Goal: Task Accomplishment & Management: Manage account settings

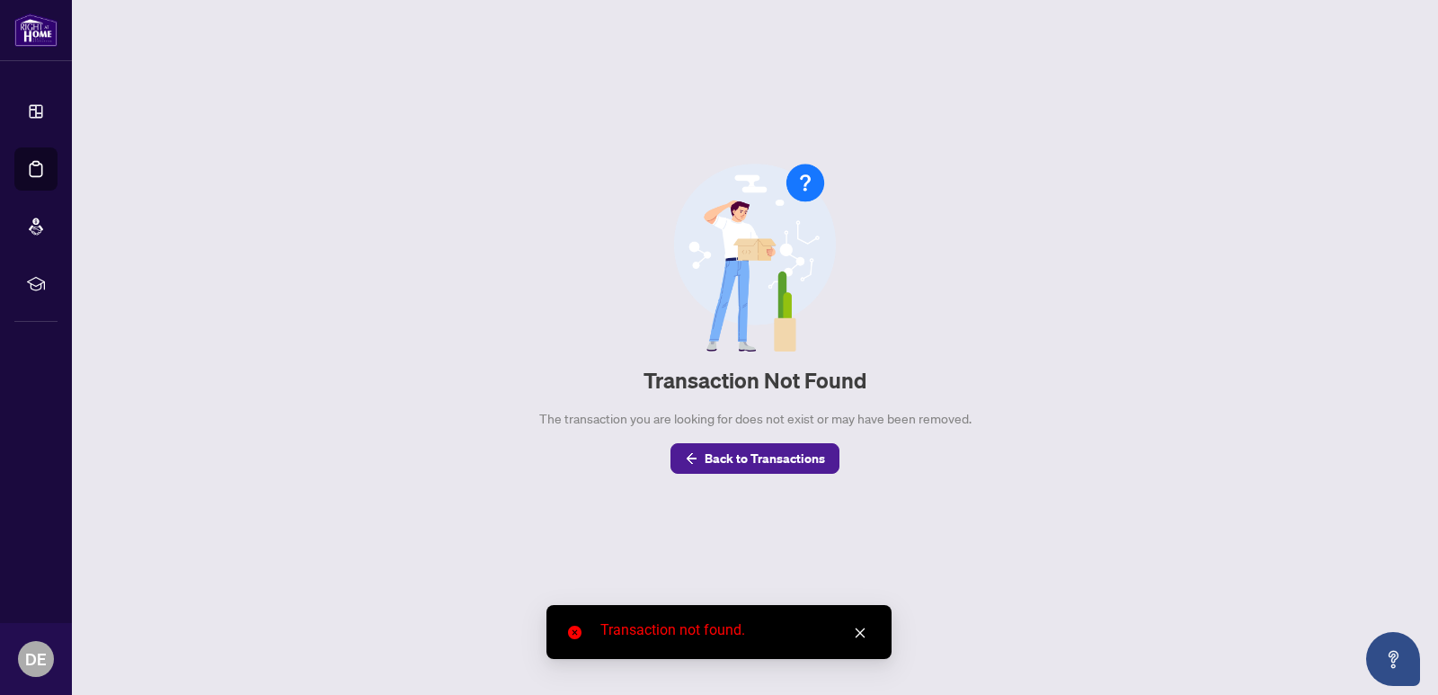
click at [862, 630] on icon "close" at bounding box center [860, 632] width 13 height 13
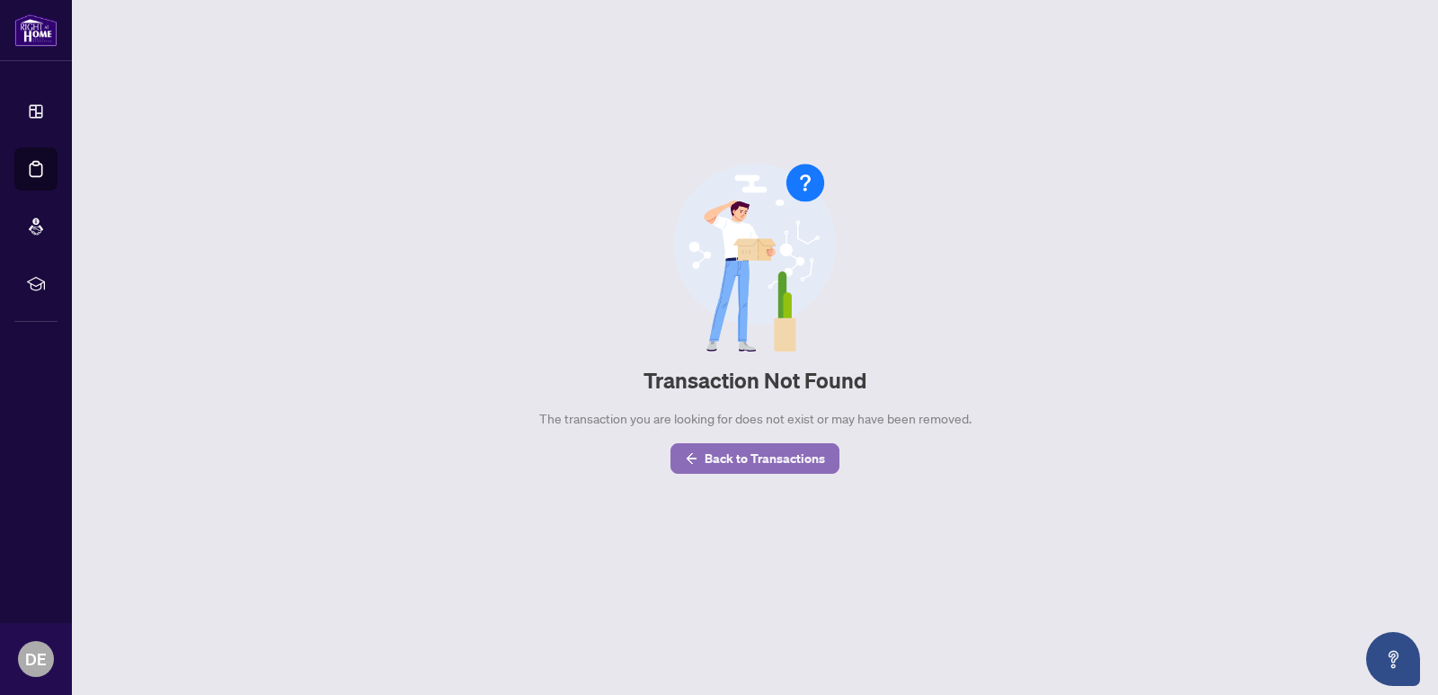
click at [755, 465] on span "Back to Transactions" at bounding box center [764, 458] width 120 height 29
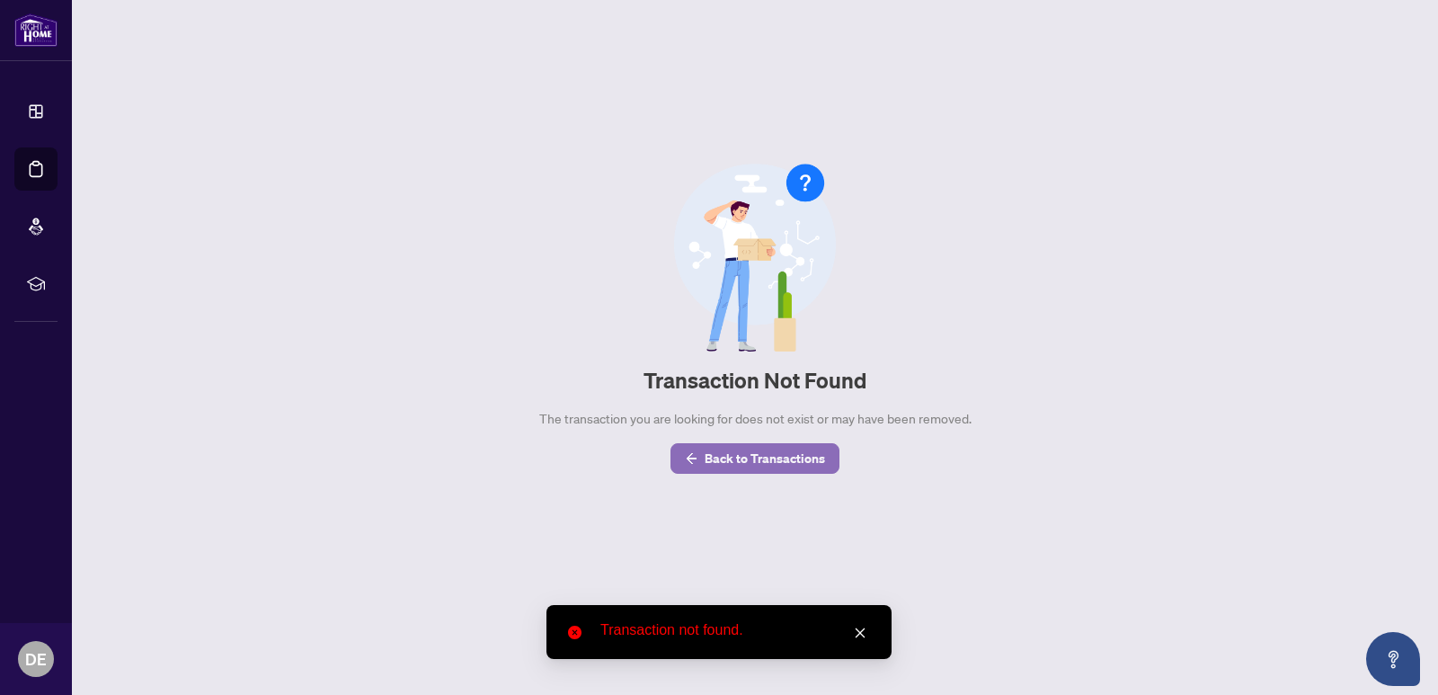
click at [786, 459] on span "Back to Transactions" at bounding box center [764, 458] width 120 height 29
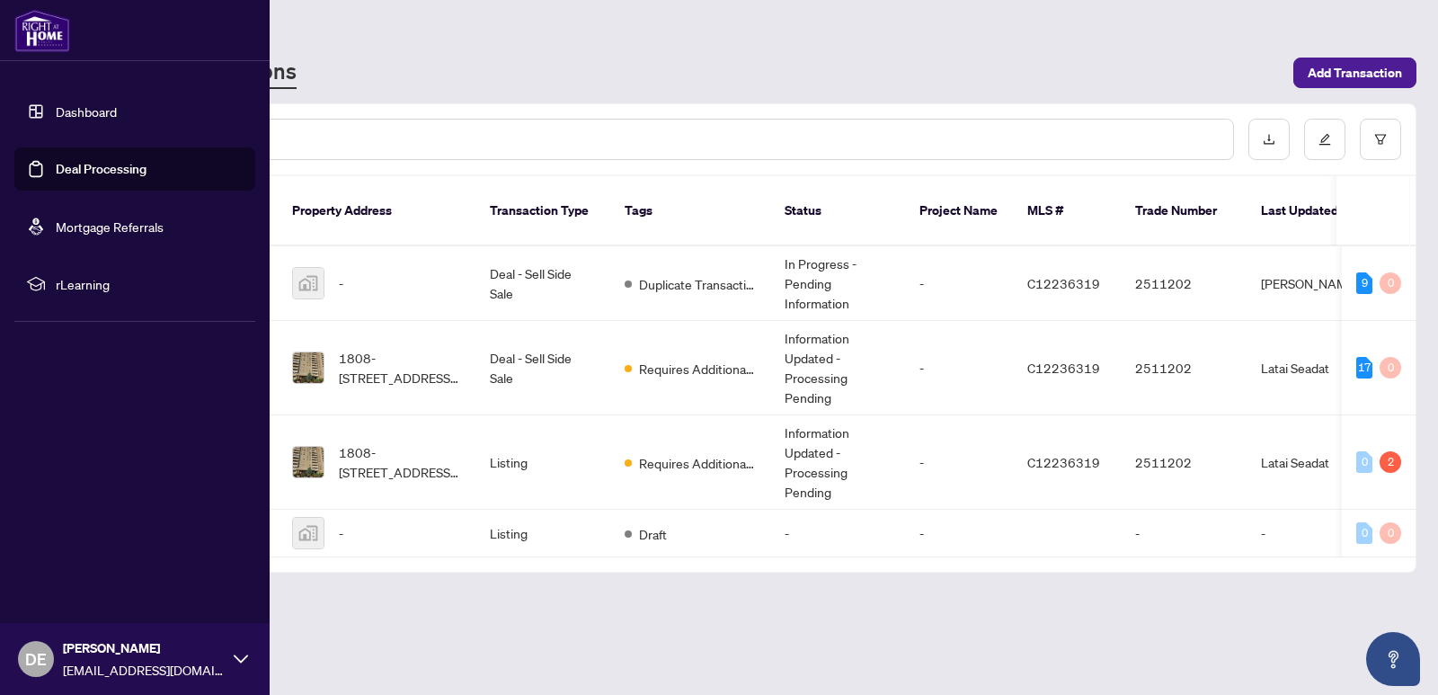
click at [102, 111] on link "Dashboard" at bounding box center [86, 111] width 61 height 16
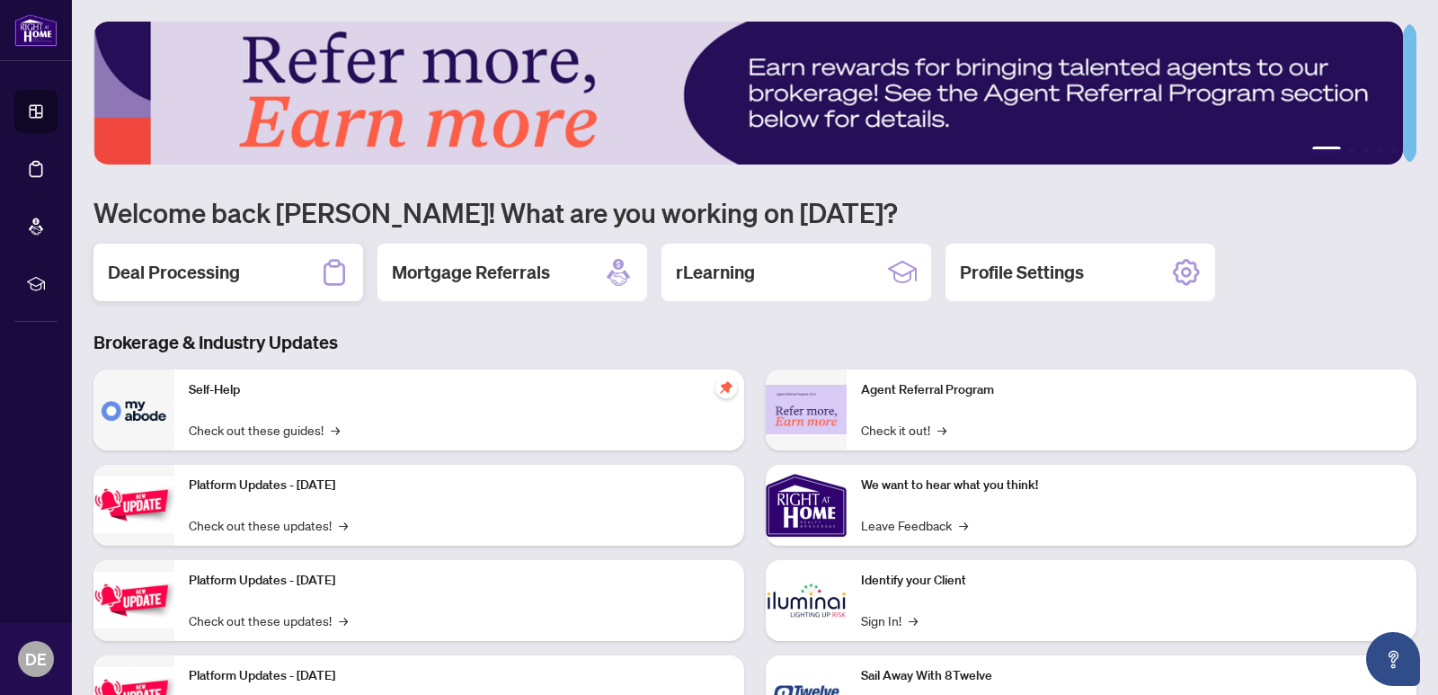
click at [207, 260] on h2 "Deal Processing" at bounding box center [174, 272] width 132 height 25
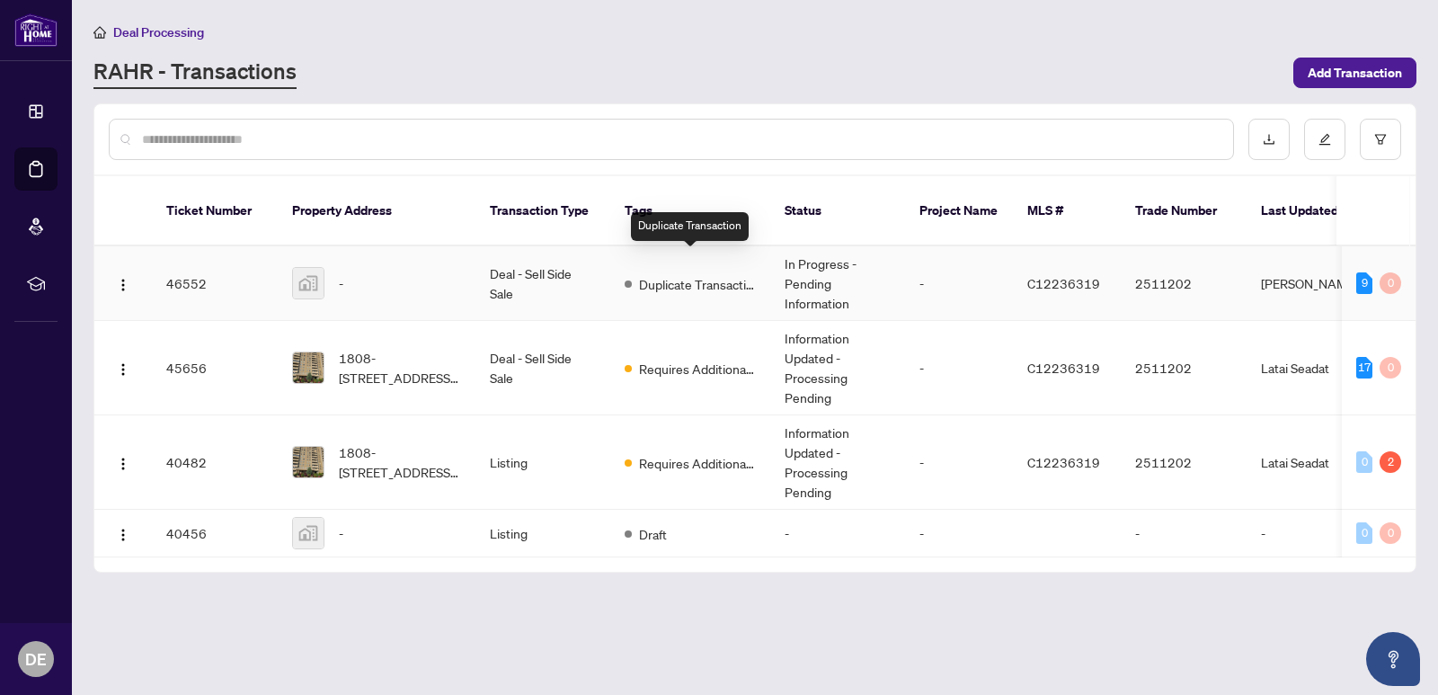
click at [701, 274] on span "Duplicate Transaction" at bounding box center [697, 284] width 117 height 20
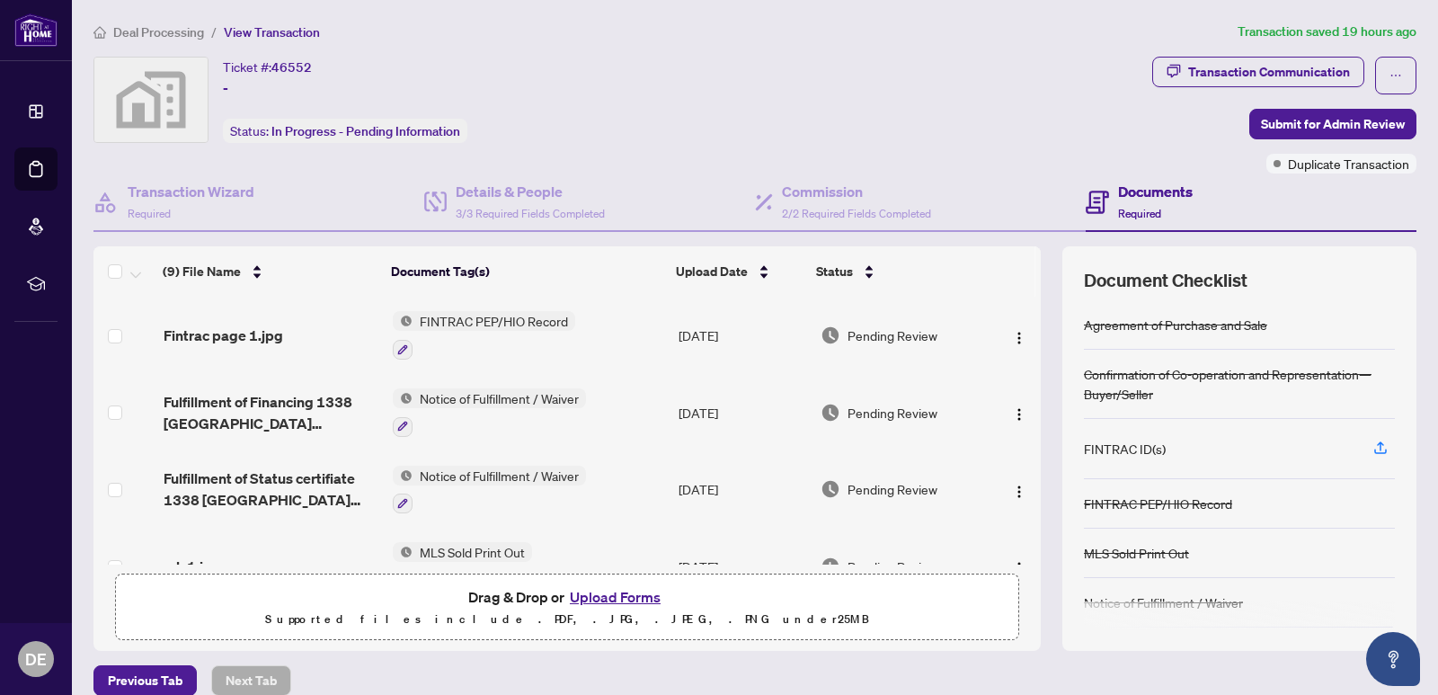
click at [543, 321] on span "FINTRAC PEP/HIO Record" at bounding box center [493, 321] width 163 height 20
click at [1012, 334] on img "button" at bounding box center [1019, 338] width 14 height 14
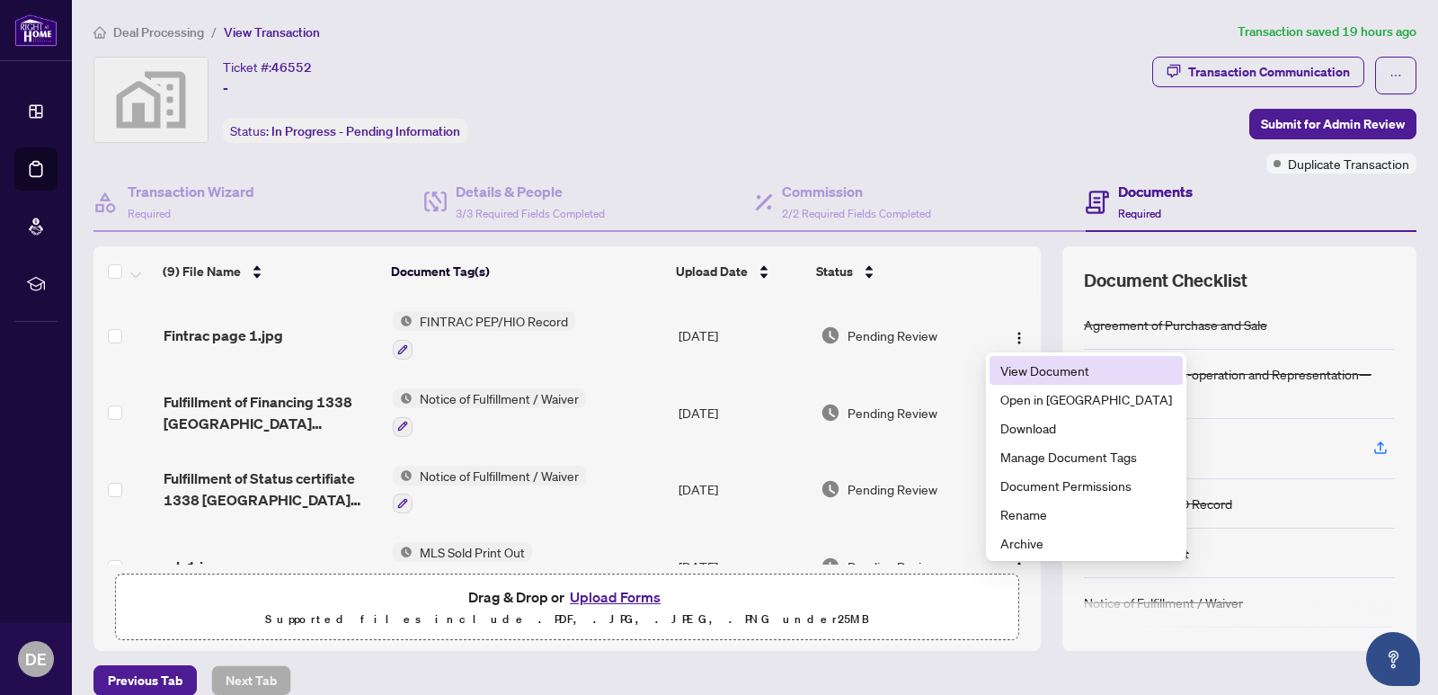
click at [1011, 368] on span "View Document" at bounding box center [1086, 370] width 172 height 20
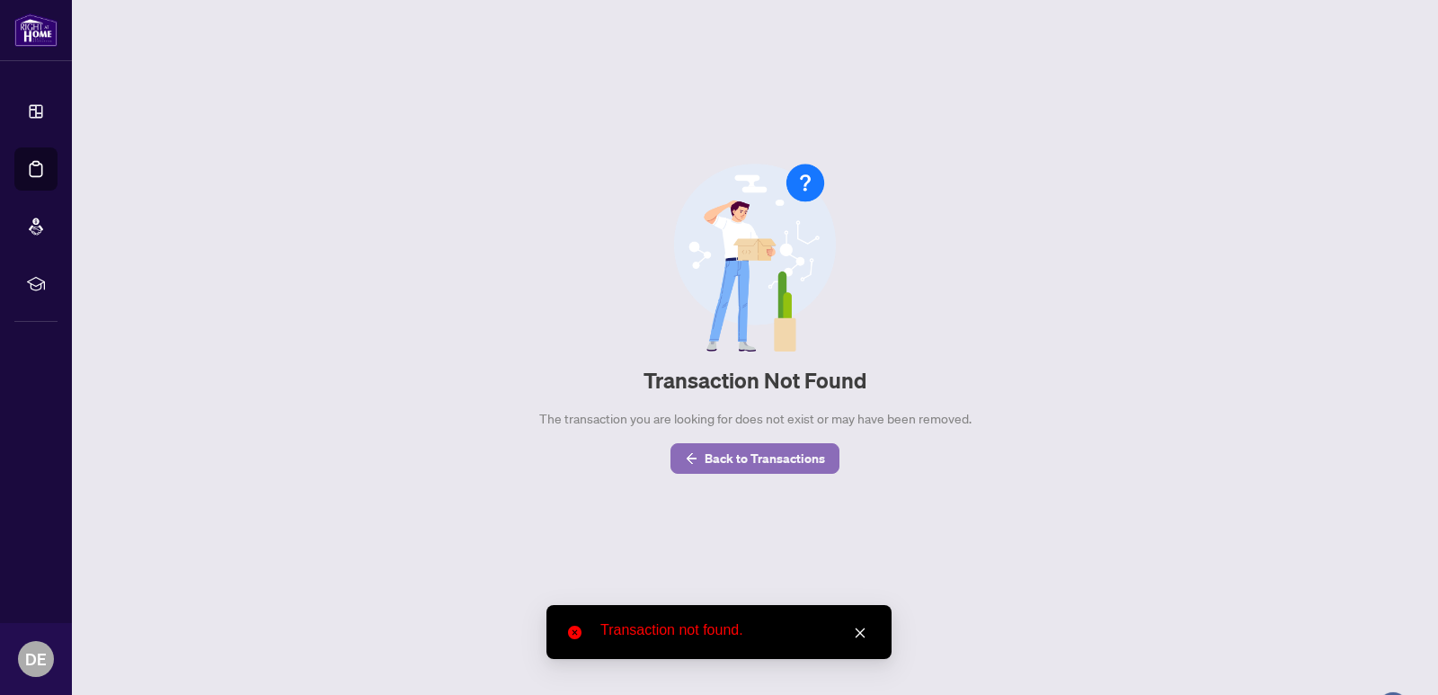
click at [724, 465] on span "Back to Transactions" at bounding box center [764, 458] width 120 height 29
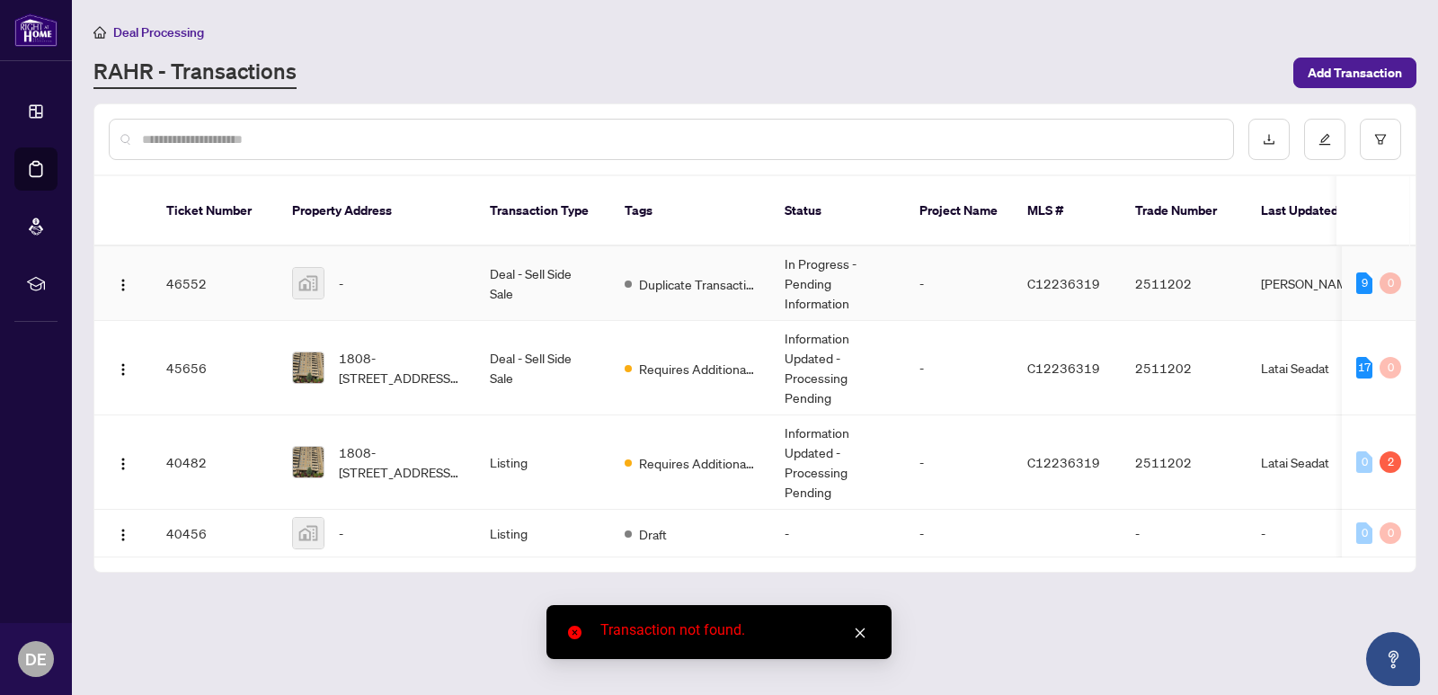
click at [338, 267] on div "-" at bounding box center [376, 283] width 169 height 32
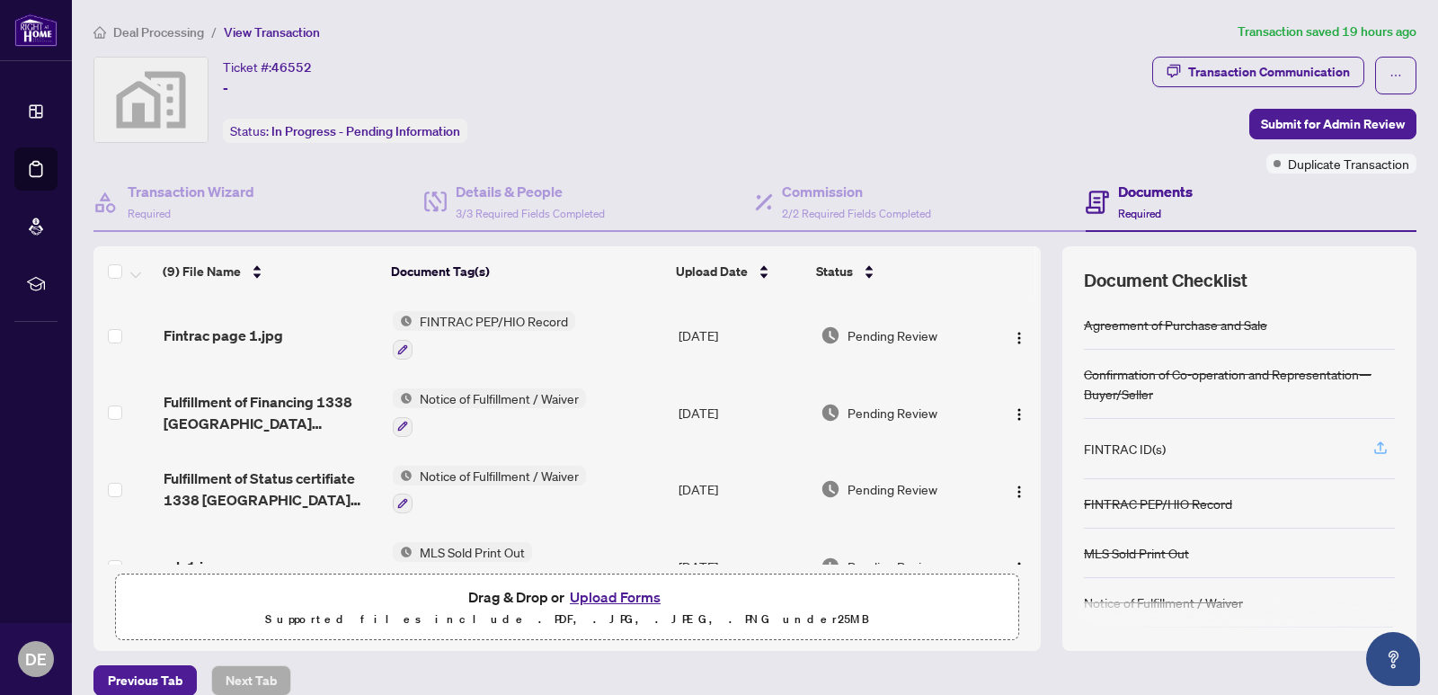
click at [1372, 449] on icon "button" at bounding box center [1380, 447] width 16 height 16
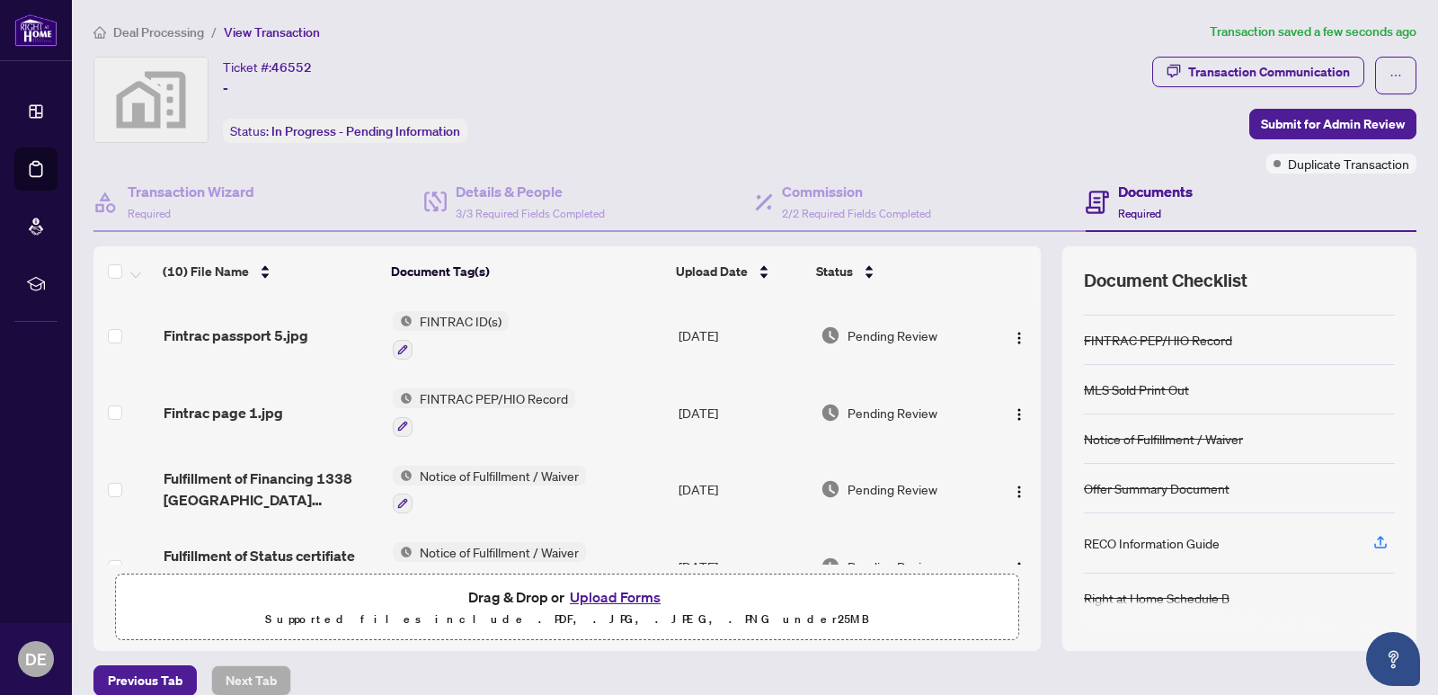
click at [623, 590] on button "Upload Forms" at bounding box center [615, 596] width 102 height 23
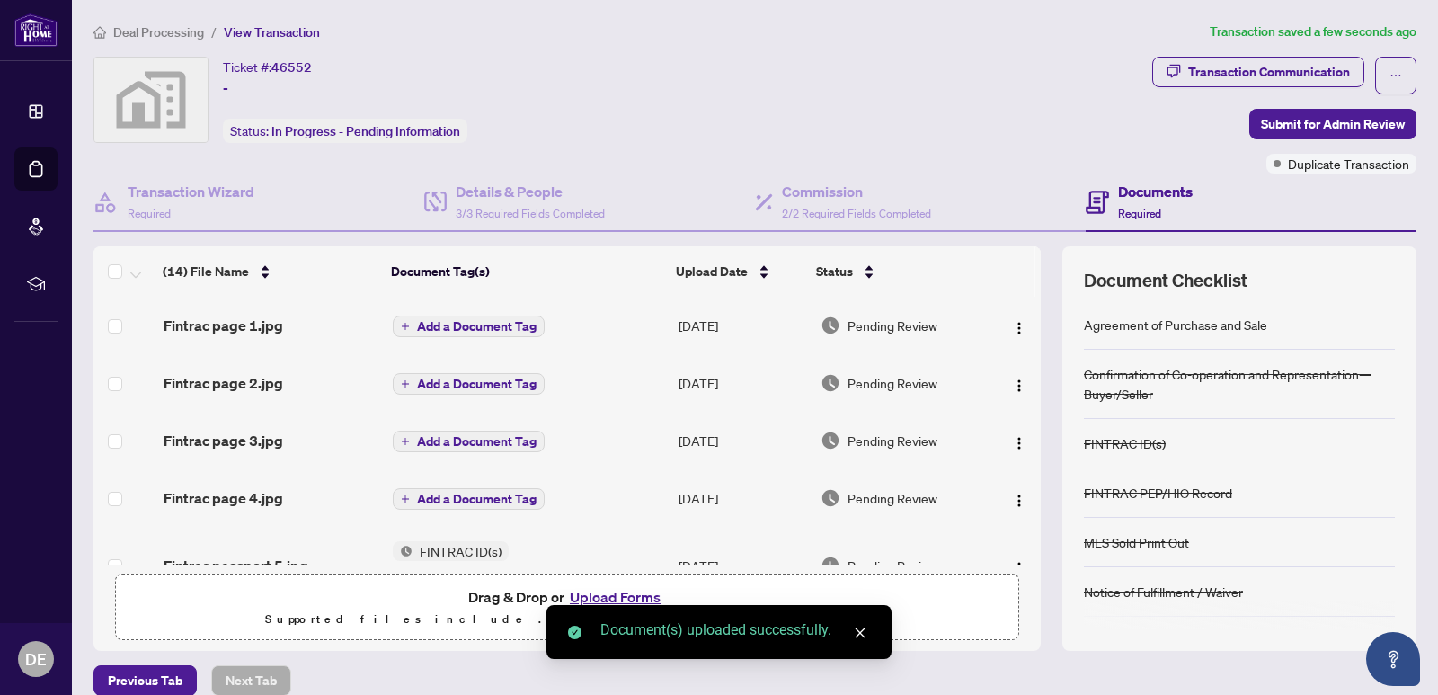
click at [492, 330] on span "Add a Document Tag" at bounding box center [477, 326] width 120 height 13
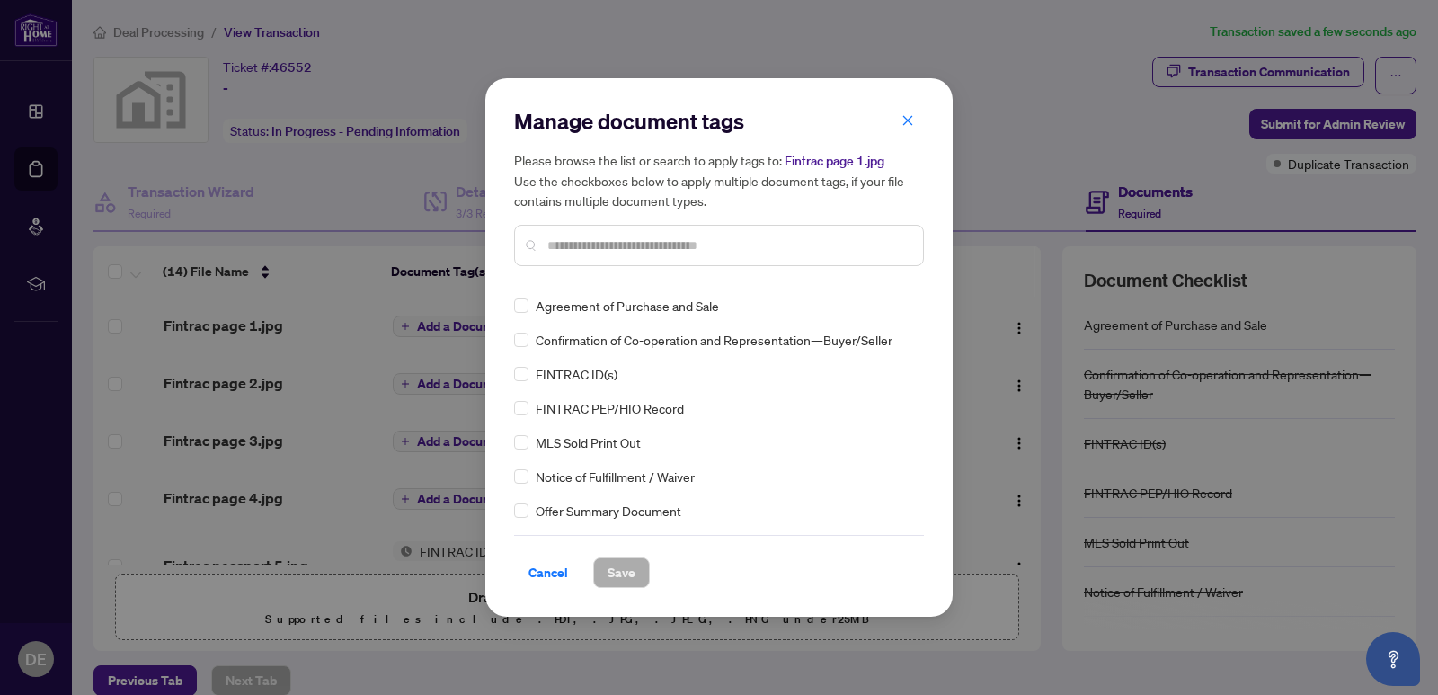
click at [532, 414] on div "FINTRAC PEP/HIO Record" at bounding box center [713, 408] width 399 height 20
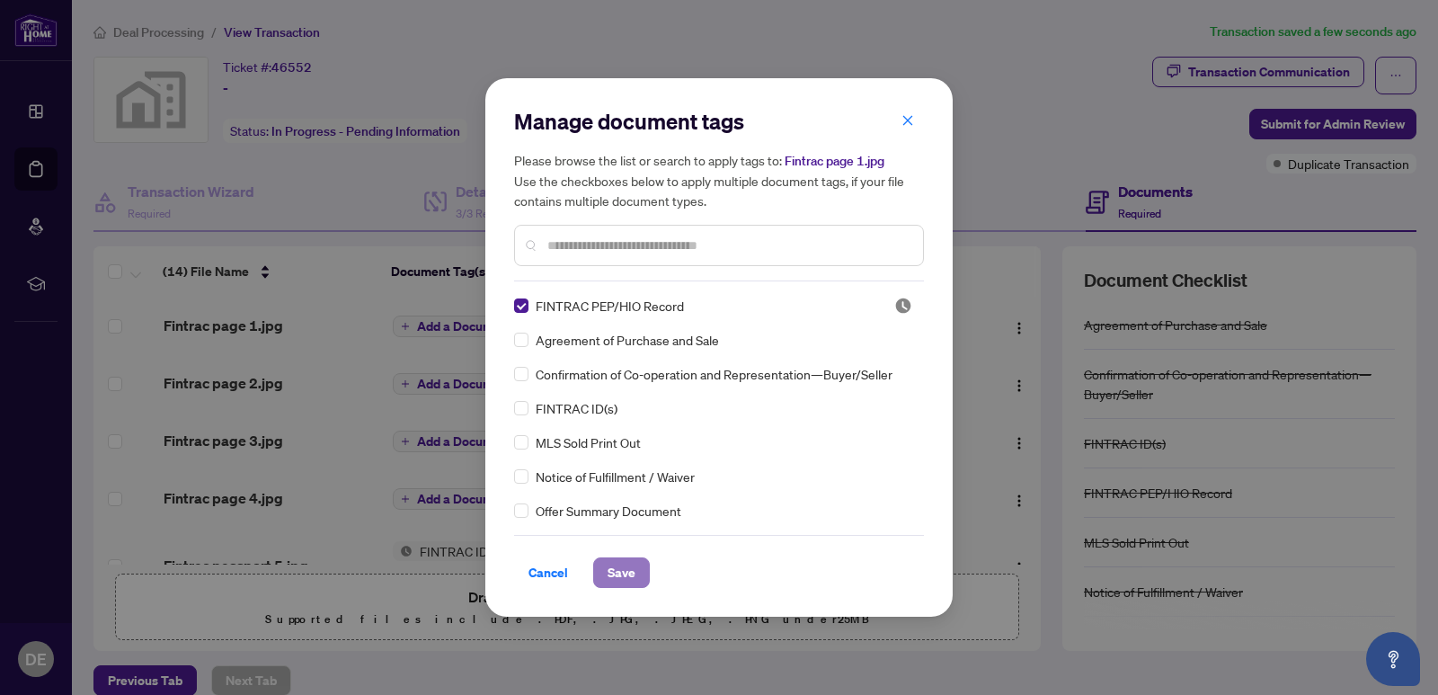
click at [623, 566] on span "Save" at bounding box center [621, 572] width 28 height 29
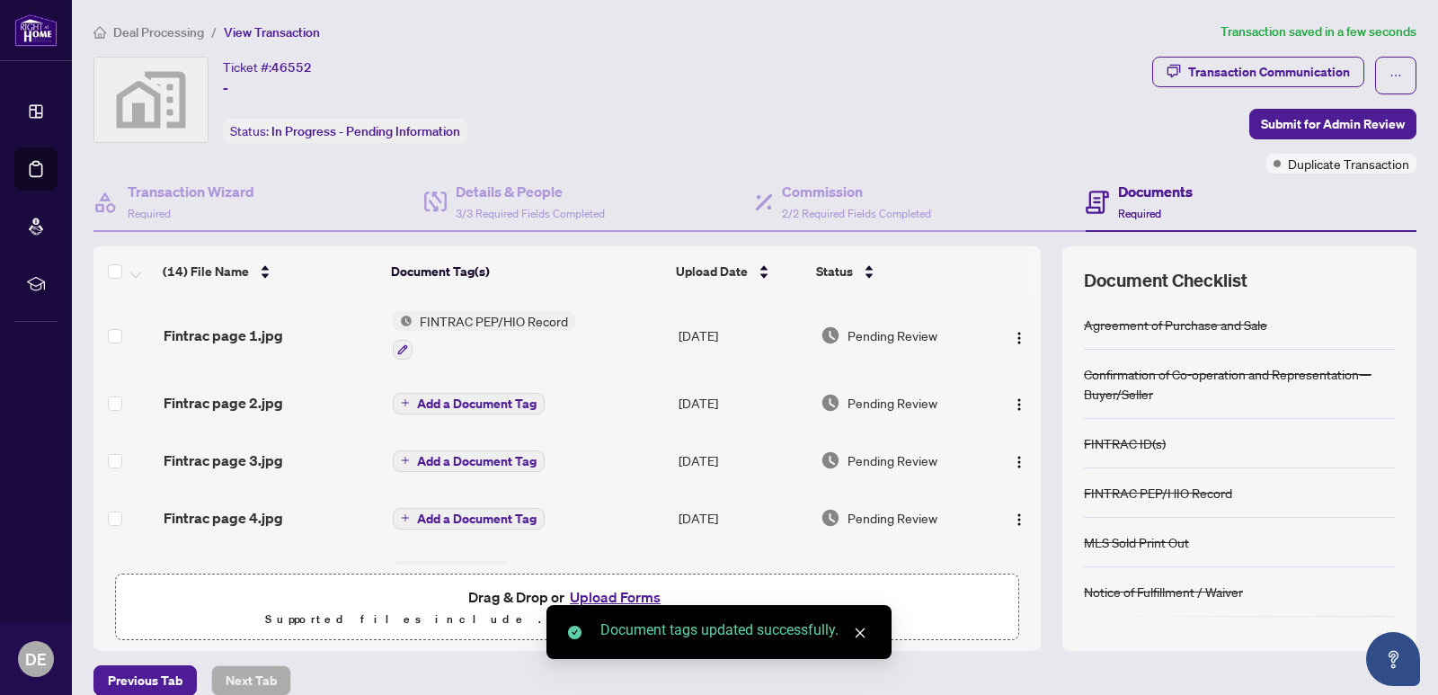
click at [401, 406] on icon "plus" at bounding box center [405, 402] width 9 height 9
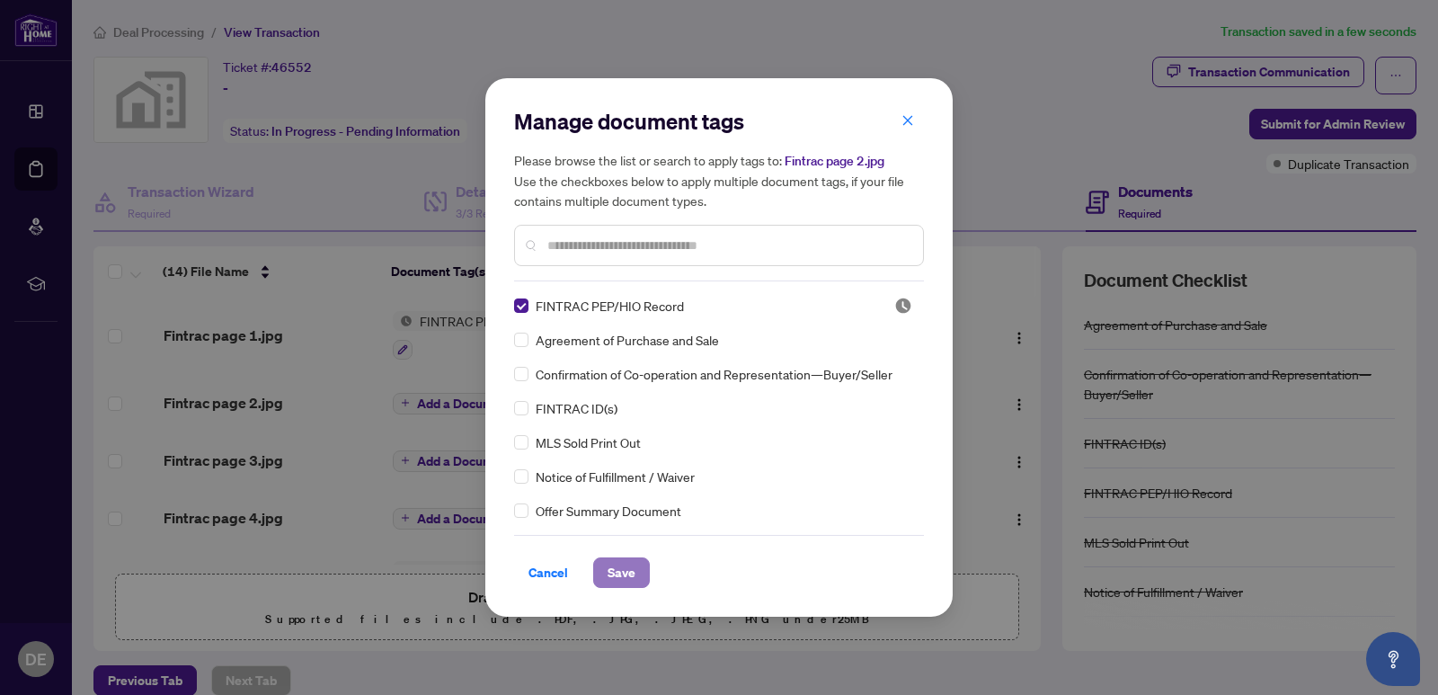
click at [616, 571] on span "Save" at bounding box center [621, 572] width 28 height 29
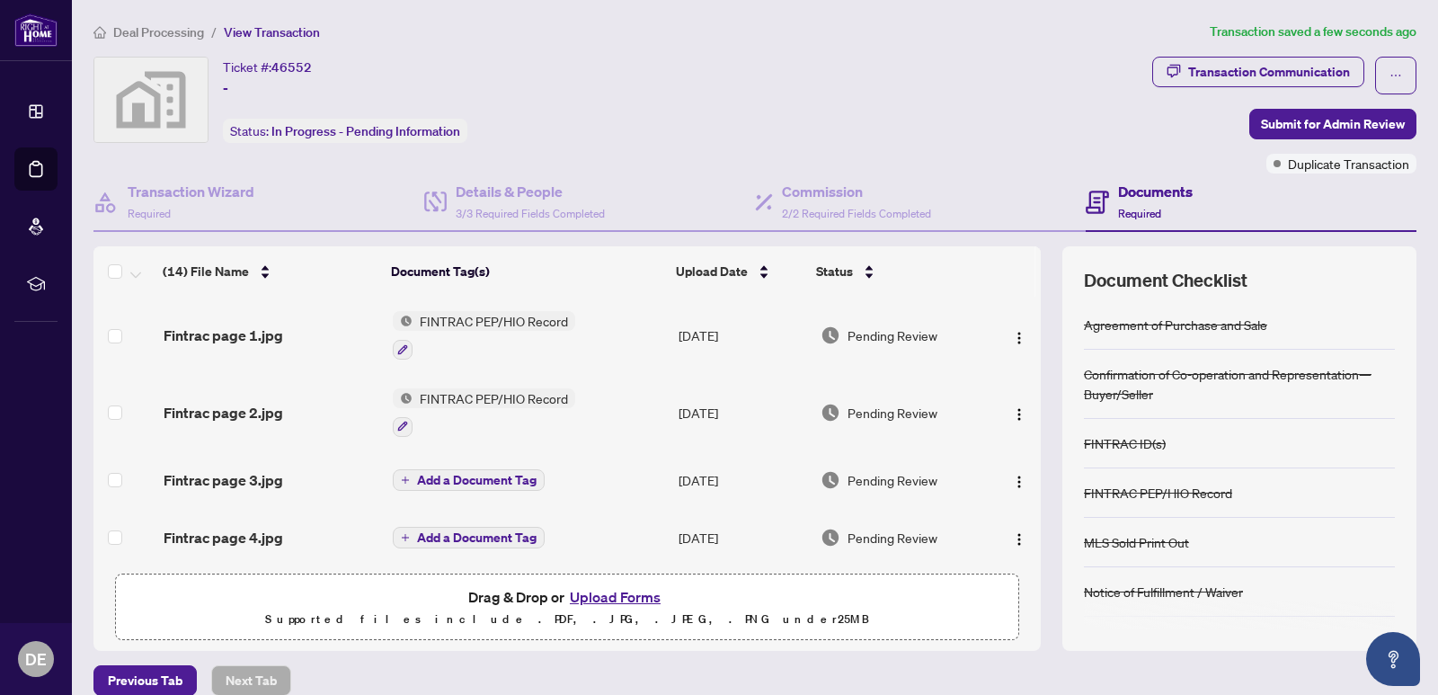
click at [403, 477] on icon "plus" at bounding box center [405, 479] width 9 height 9
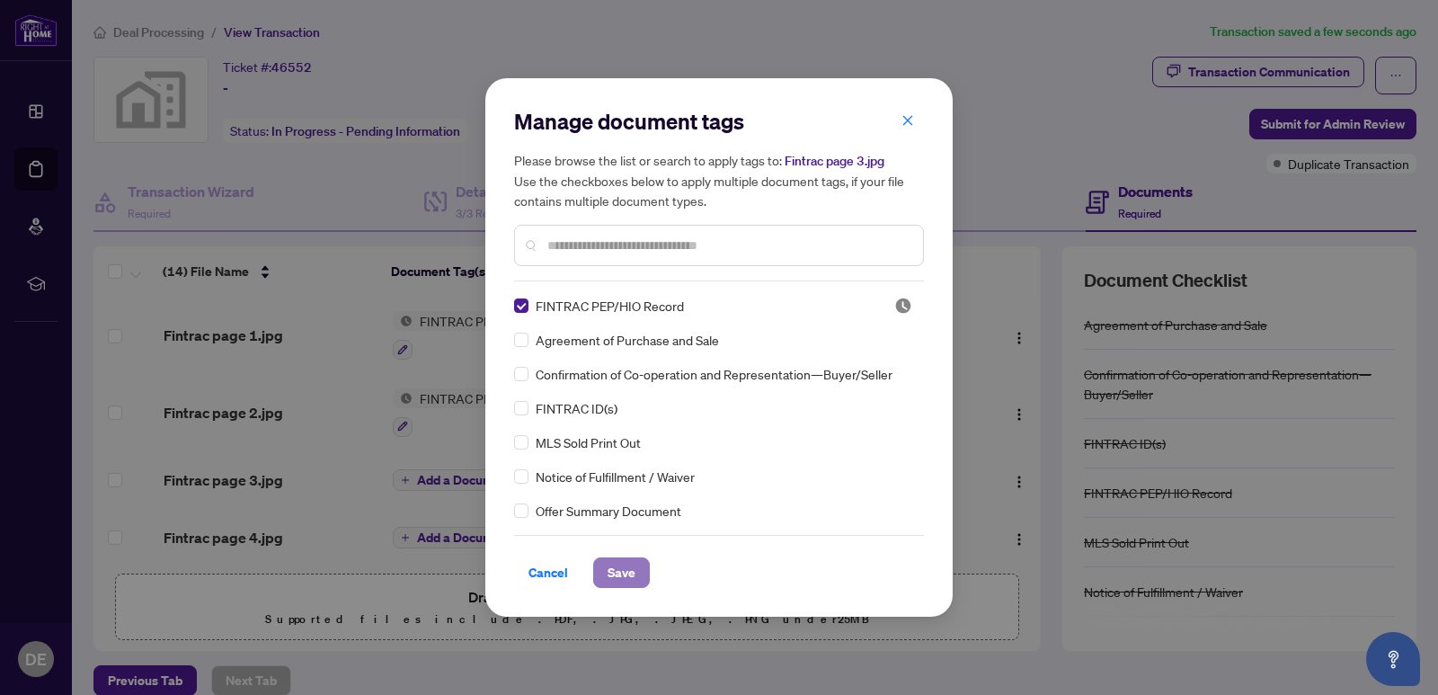
click at [620, 570] on span "Save" at bounding box center [621, 572] width 28 height 29
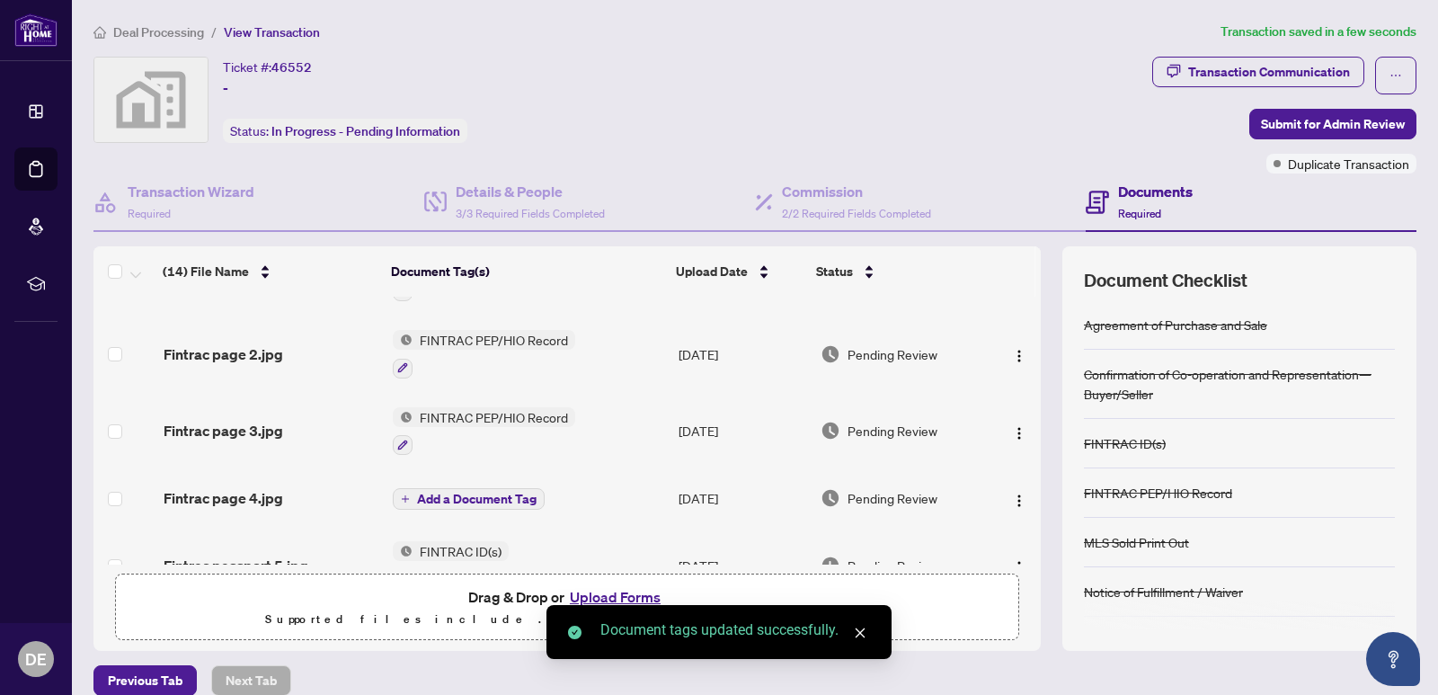
scroll to position [90, 0]
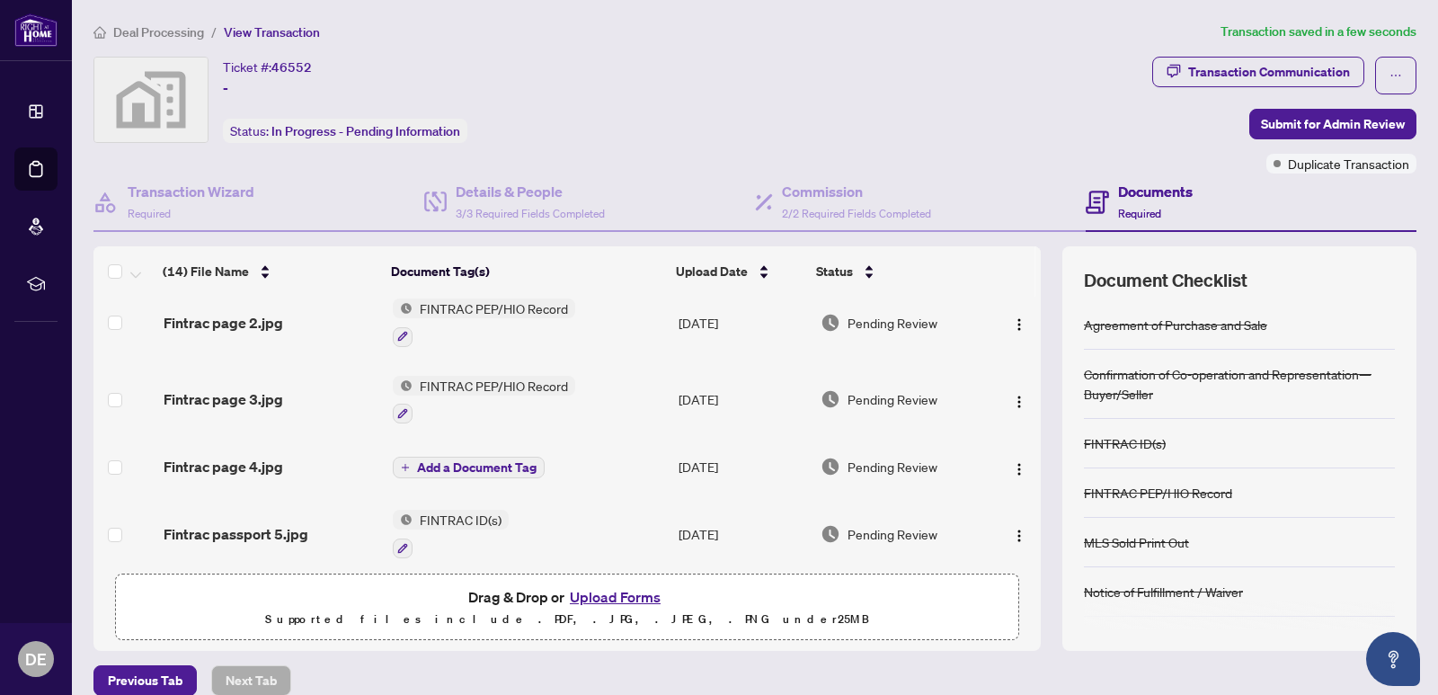
click at [402, 466] on icon "plus" at bounding box center [405, 467] width 9 height 9
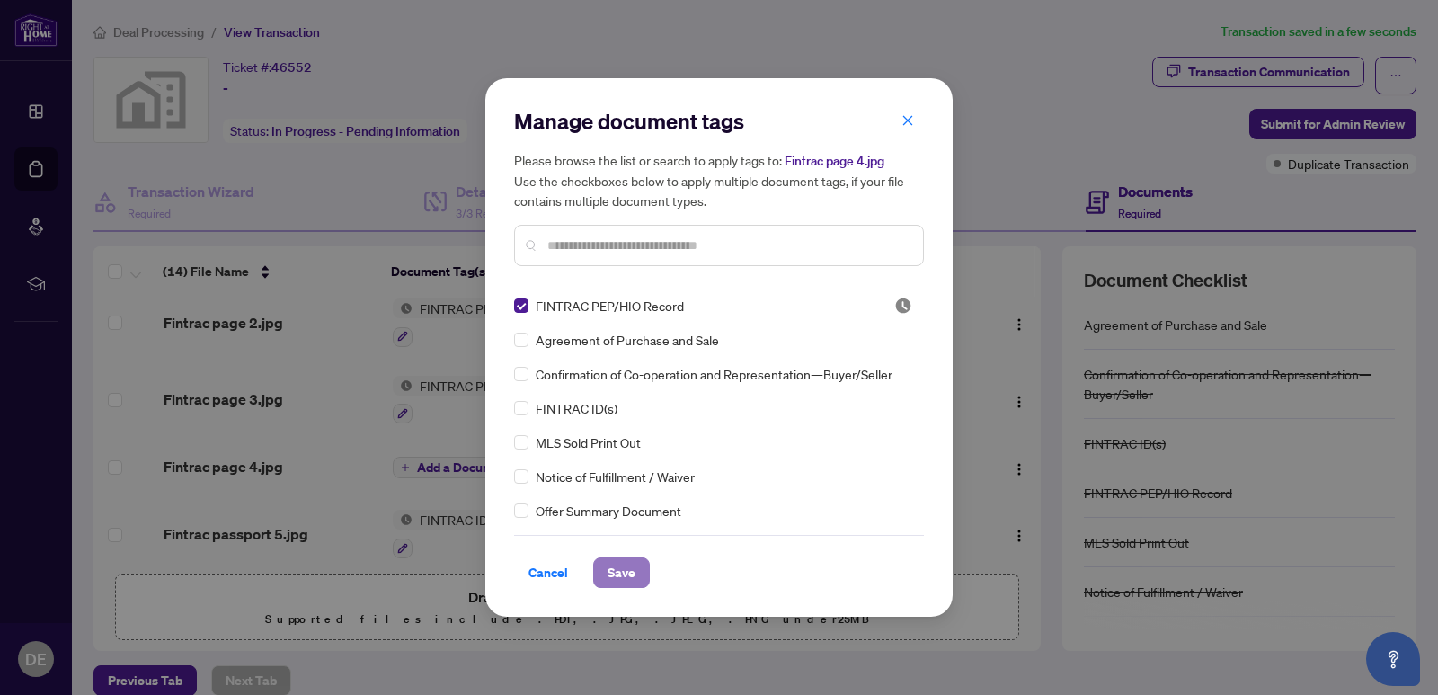
click at [606, 579] on button "Save" at bounding box center [621, 572] width 57 height 31
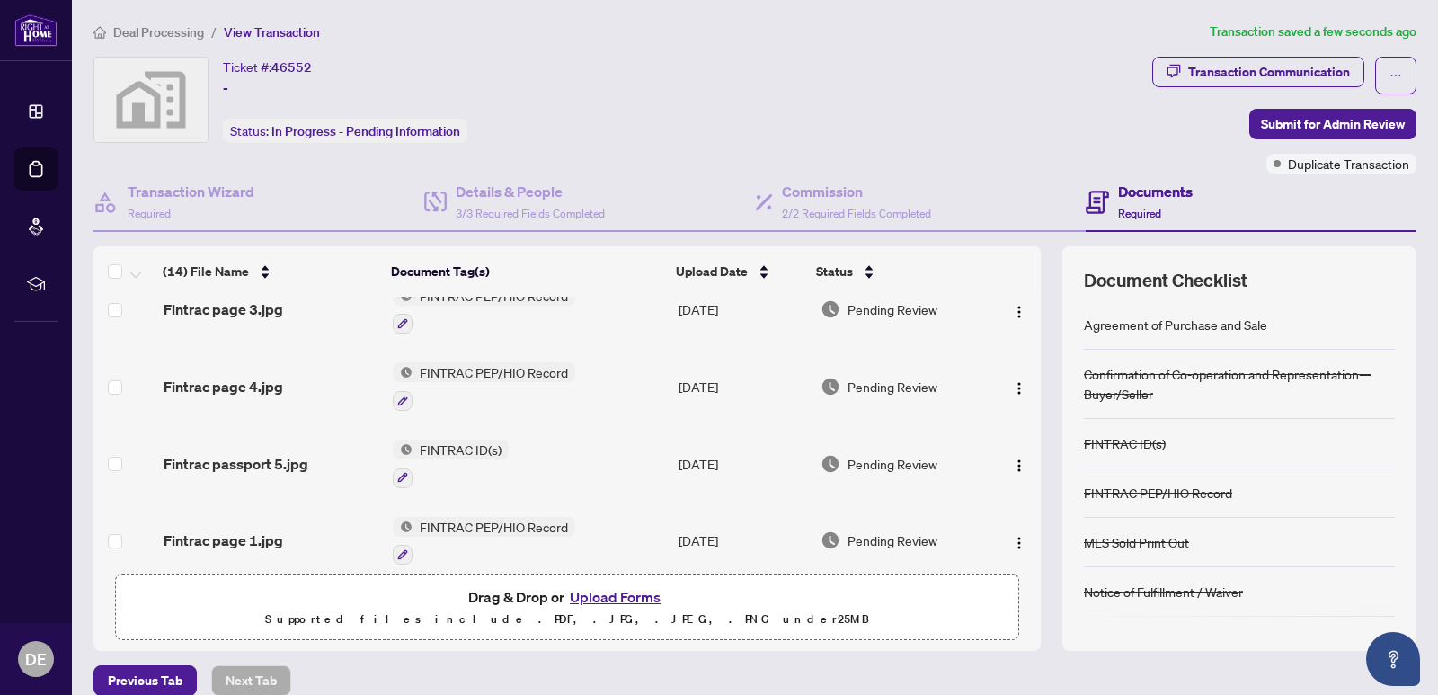
scroll to position [359, 0]
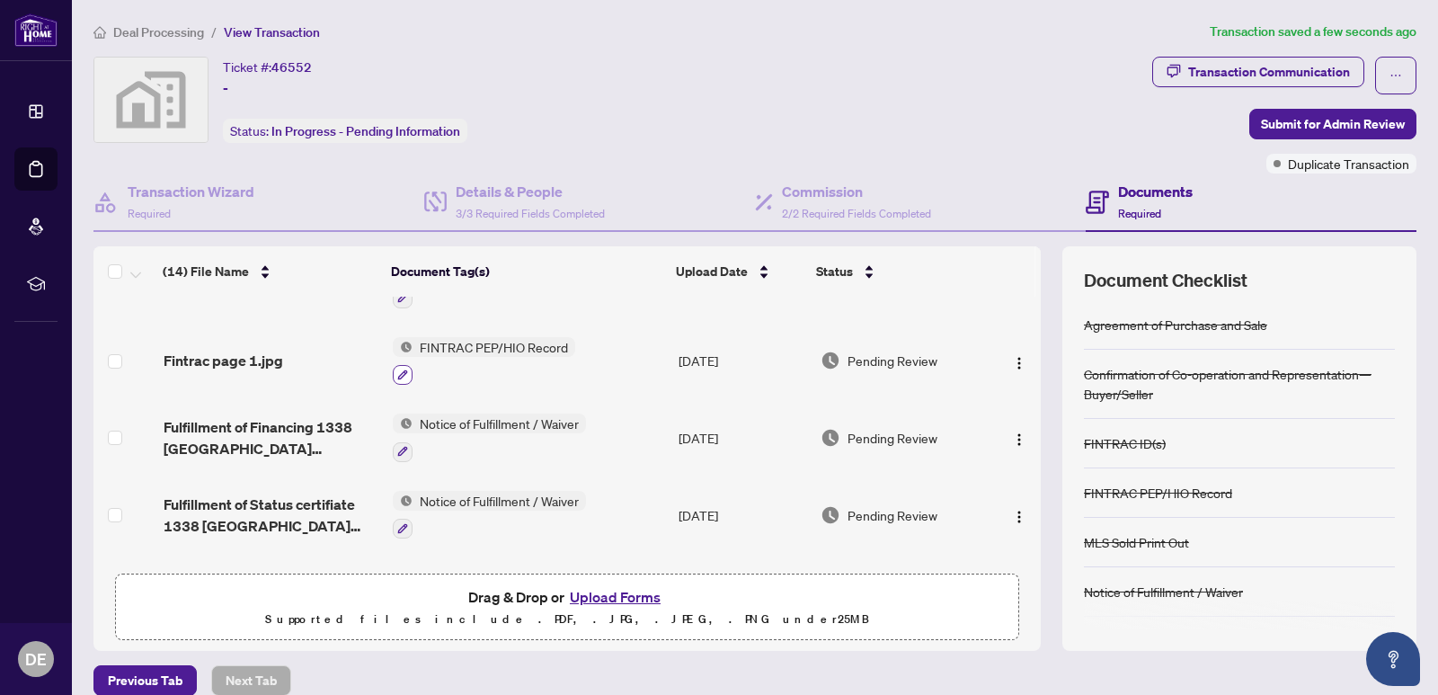
click at [399, 372] on icon "button" at bounding box center [402, 374] width 11 height 11
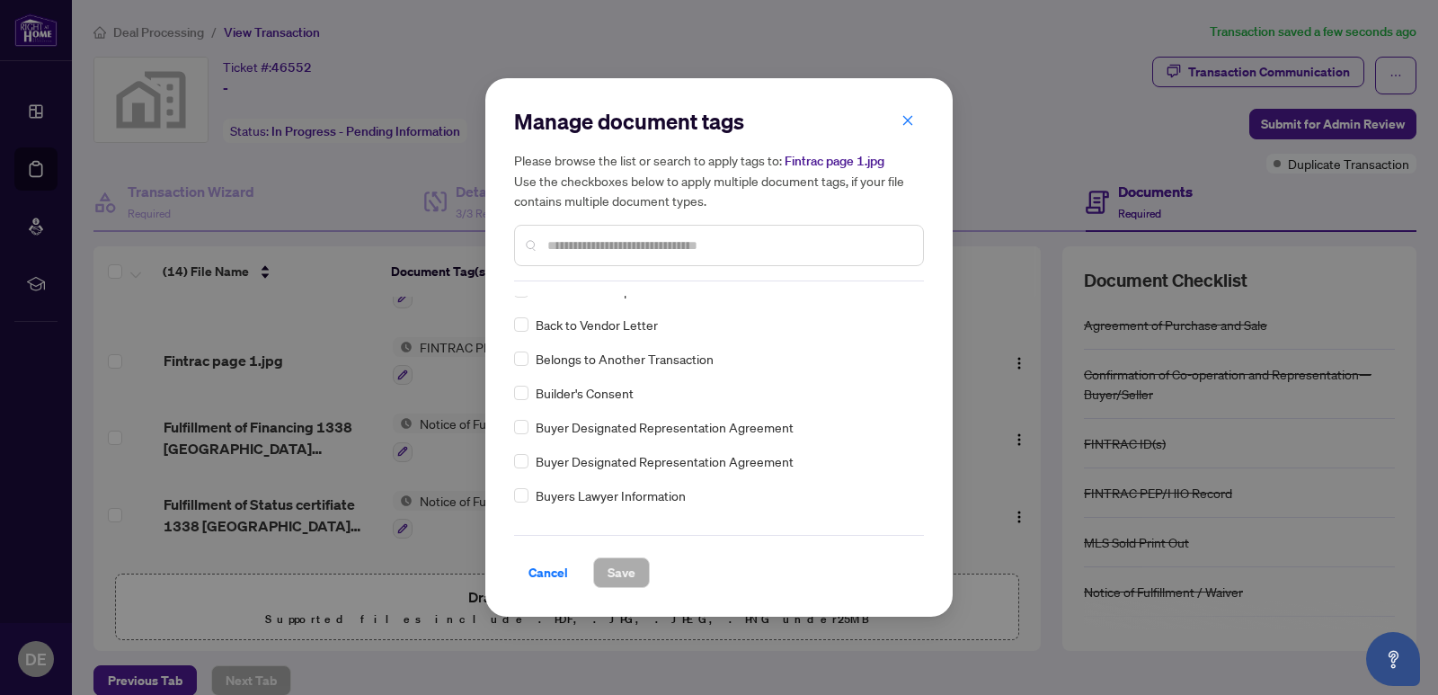
scroll to position [539, 0]
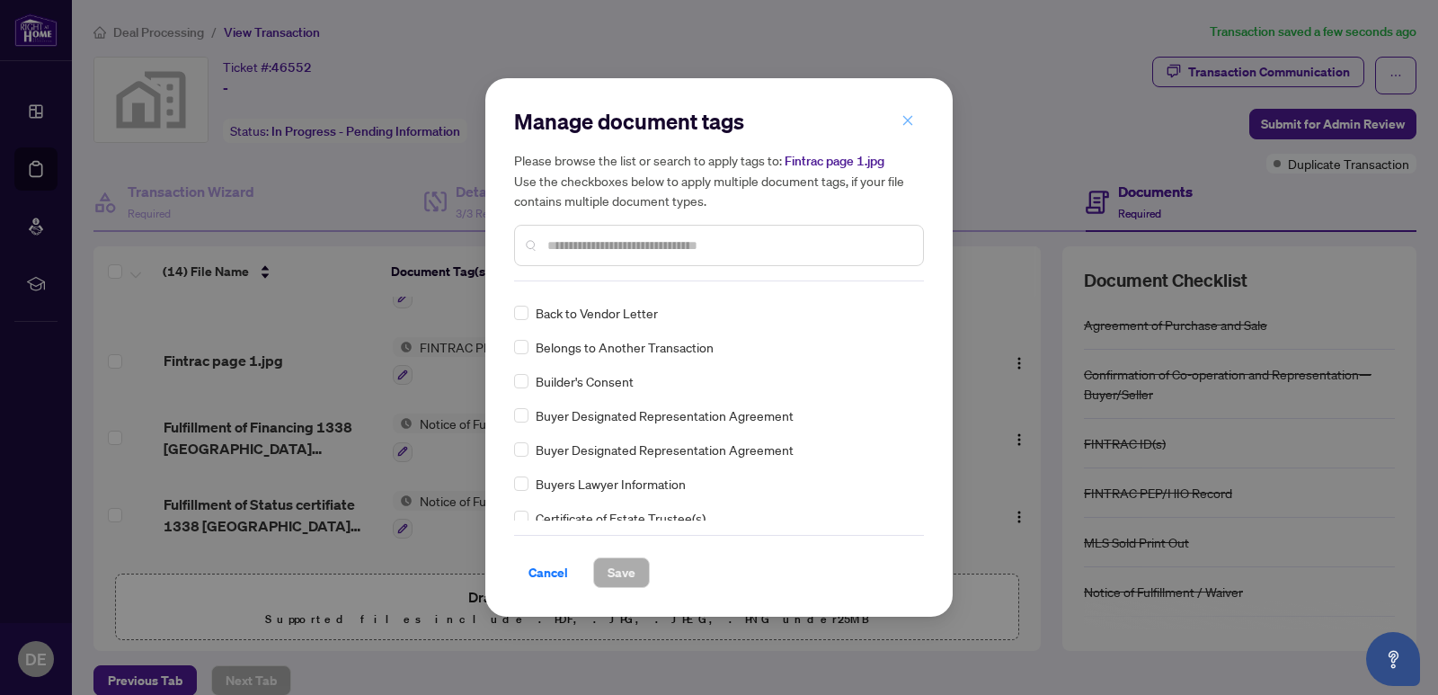
click at [908, 124] on icon "close" at bounding box center [907, 120] width 13 height 13
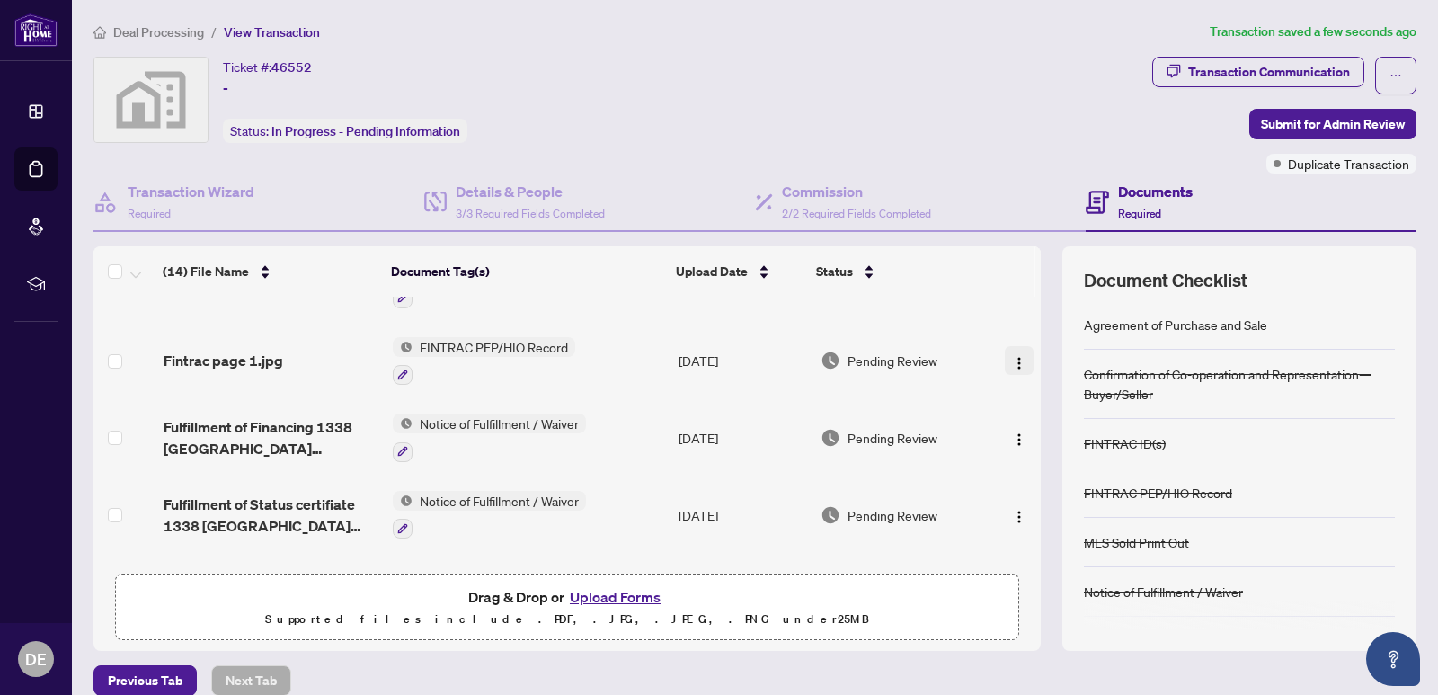
click at [1012, 356] on img "button" at bounding box center [1019, 363] width 14 height 14
click at [1258, 539] on div "MLS Sold Print Out" at bounding box center [1239, 542] width 311 height 49
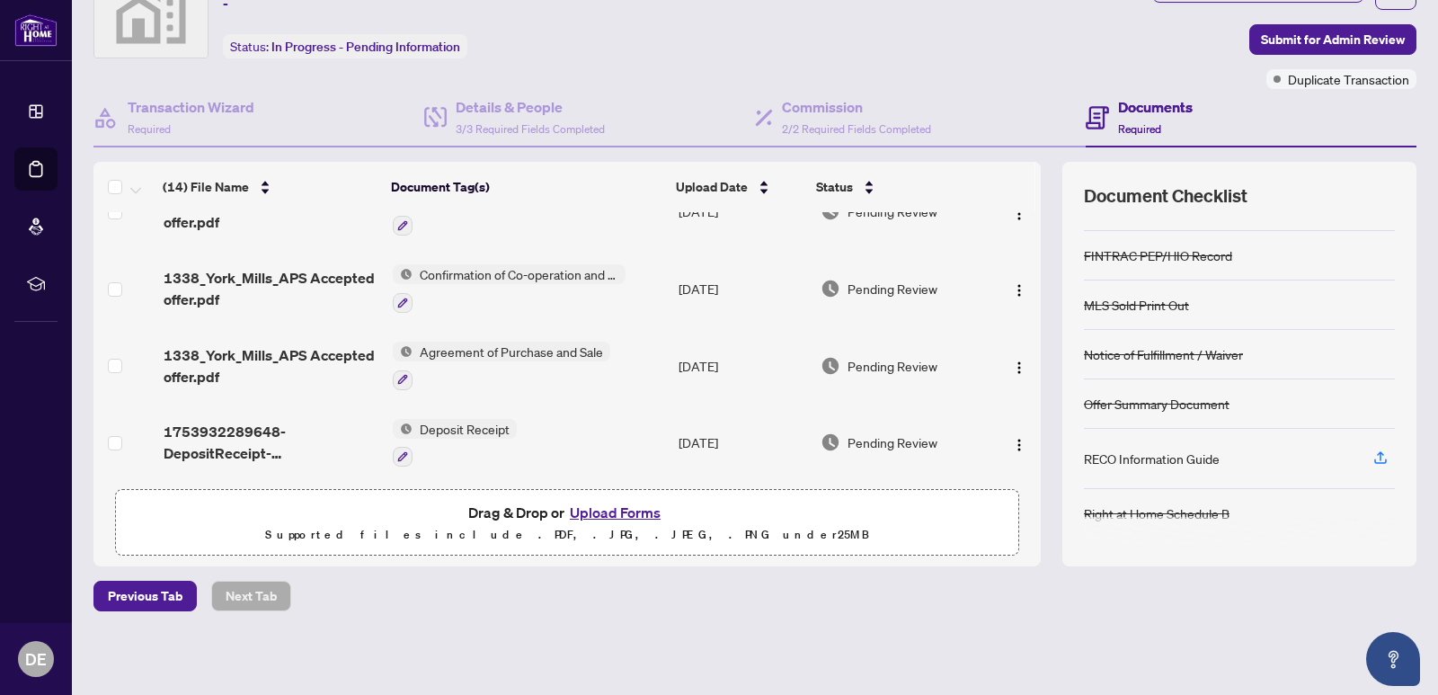
scroll to position [811, 0]
click at [1372, 451] on icon "button" at bounding box center [1380, 457] width 16 height 16
